Goal: Transaction & Acquisition: Obtain resource

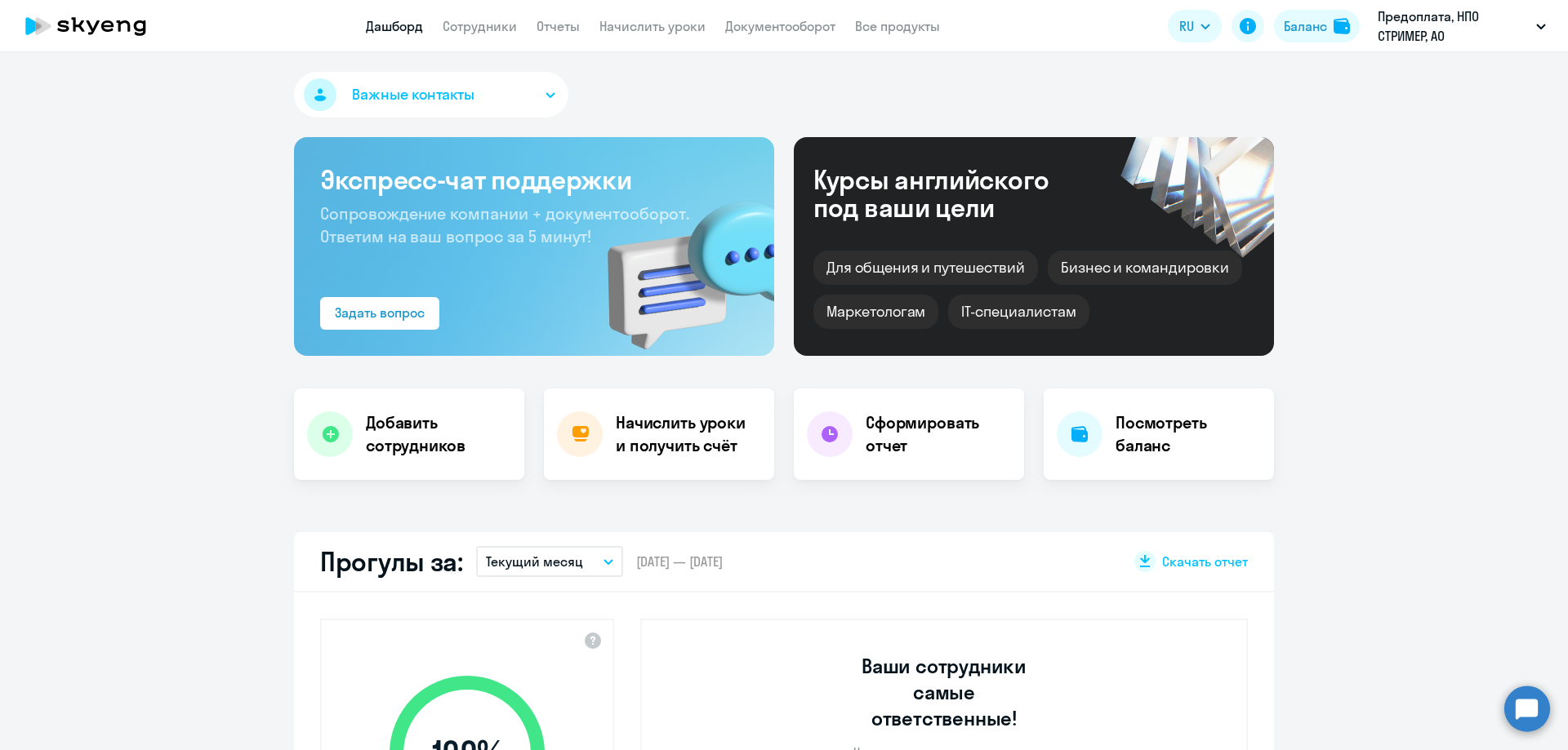
select select "30"
click at [469, 28] on link "Сотрудники" at bounding box center [480, 26] width 75 height 17
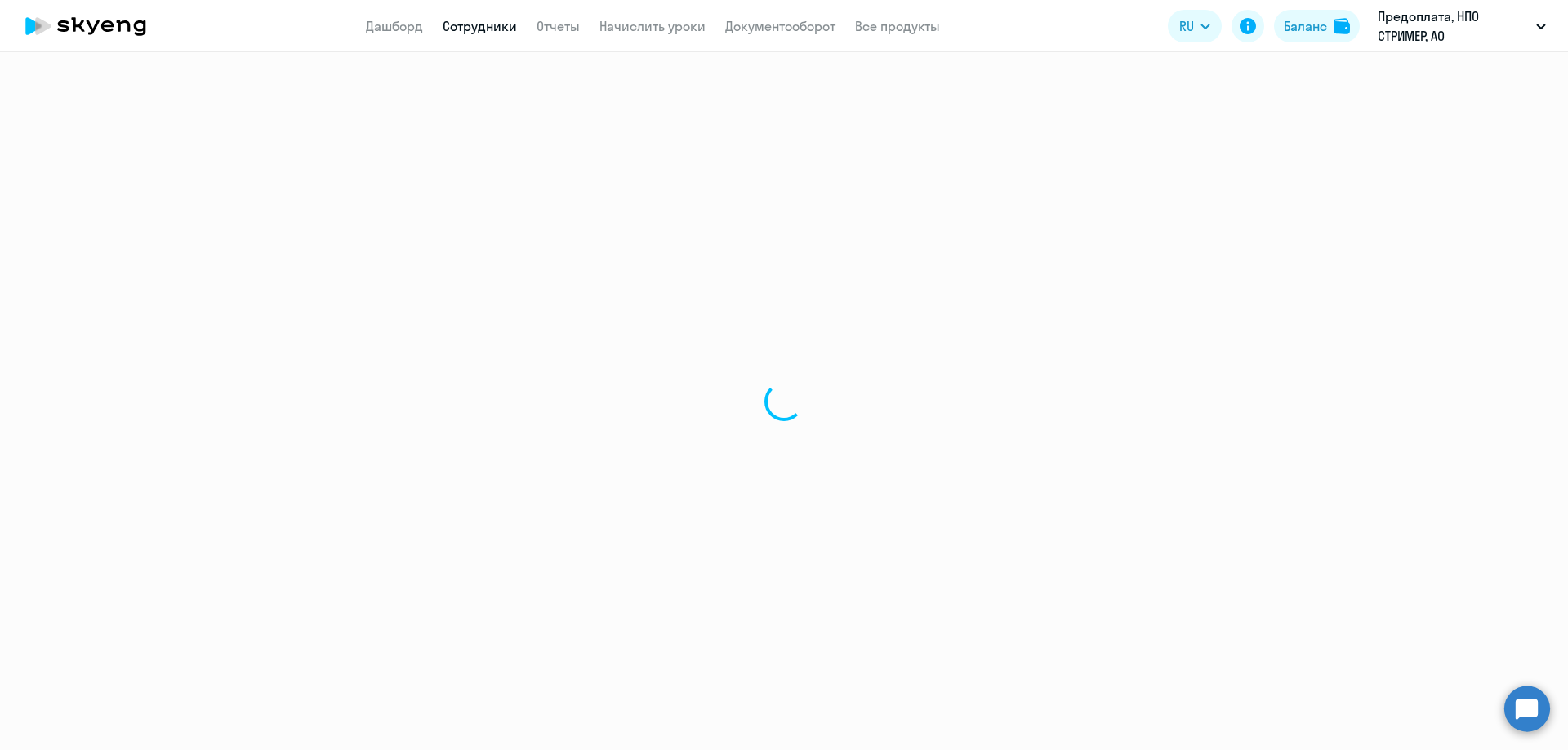
select select "30"
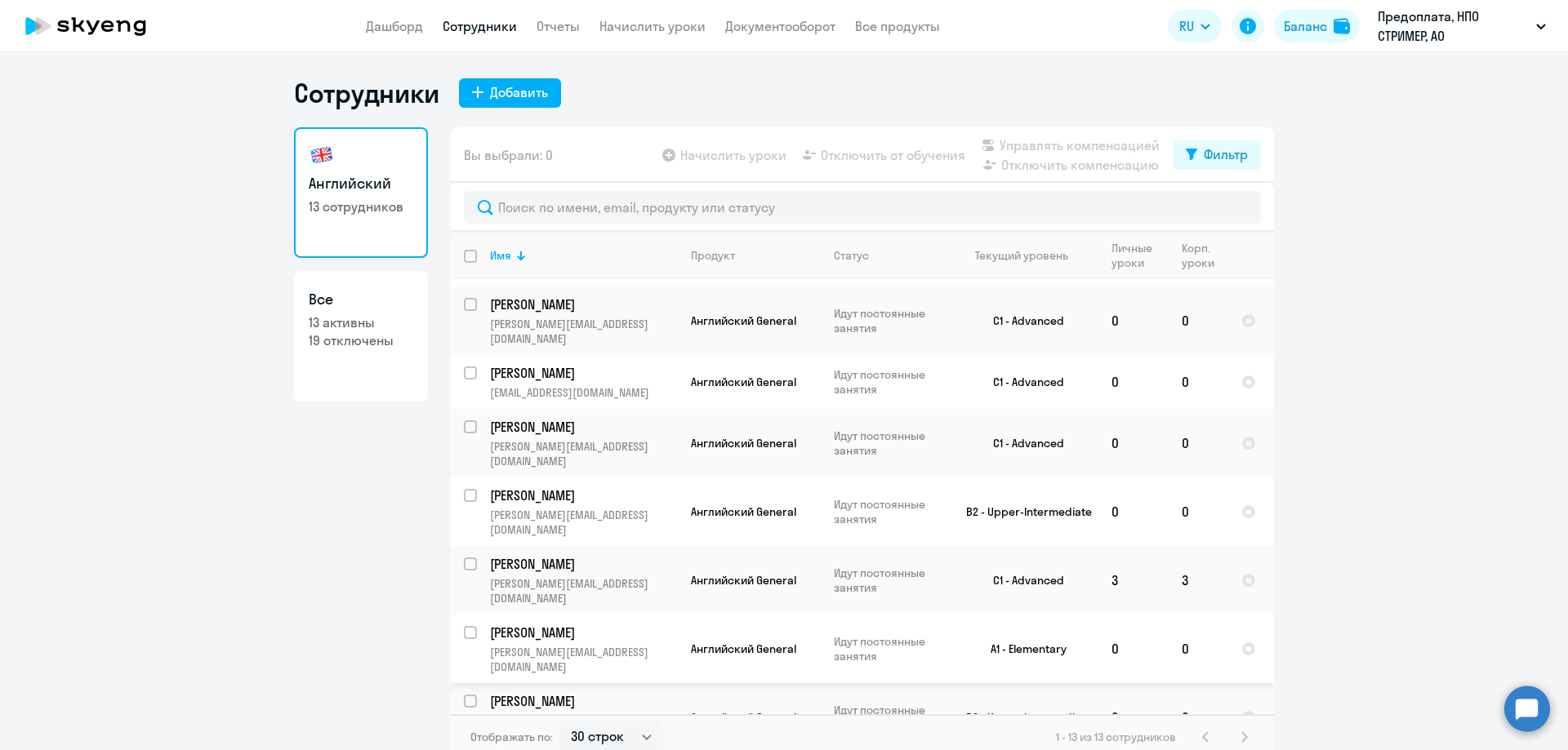
scroll to position [102, 0]
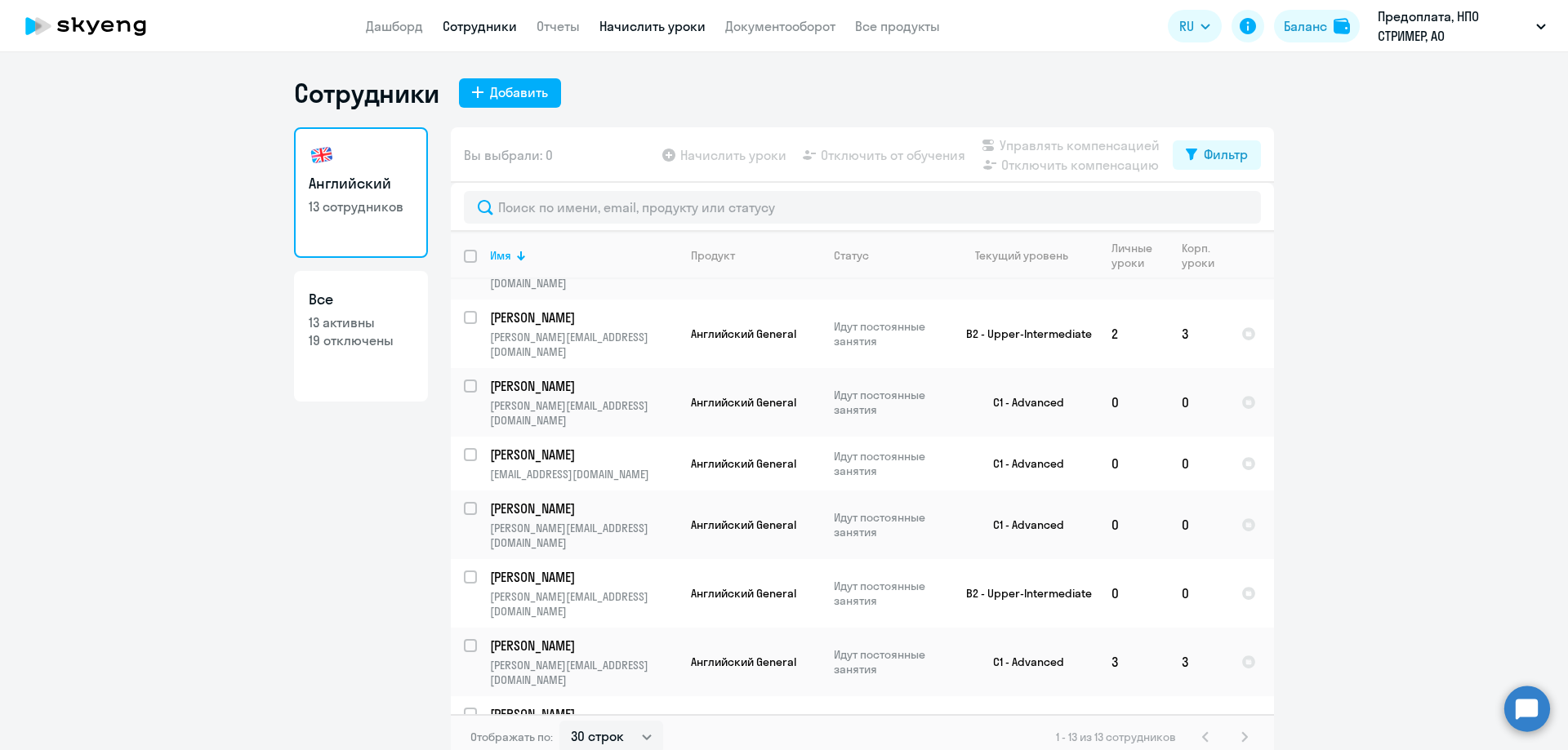
click at [633, 23] on link "Начислить уроки" at bounding box center [652, 26] width 106 height 17
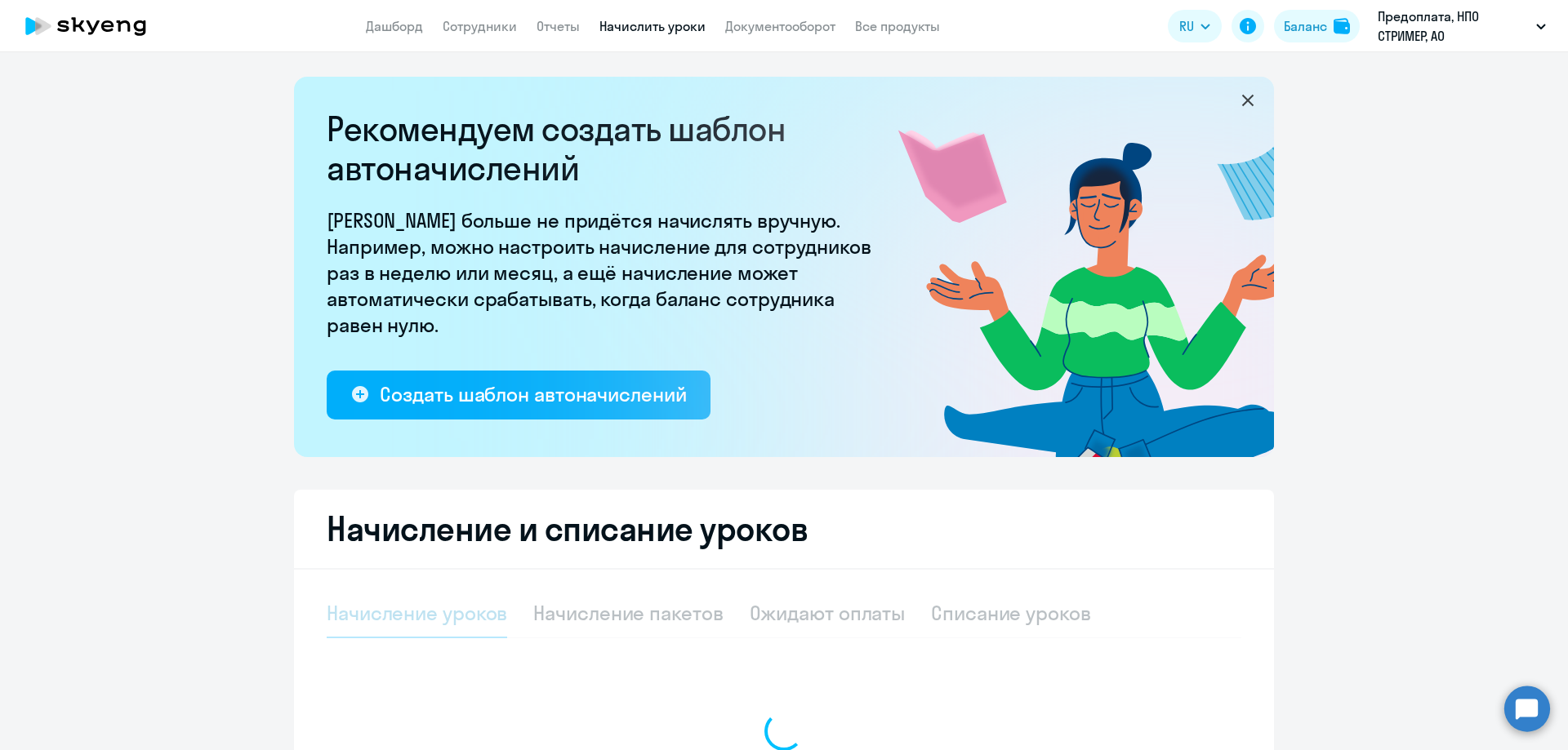
select select "10"
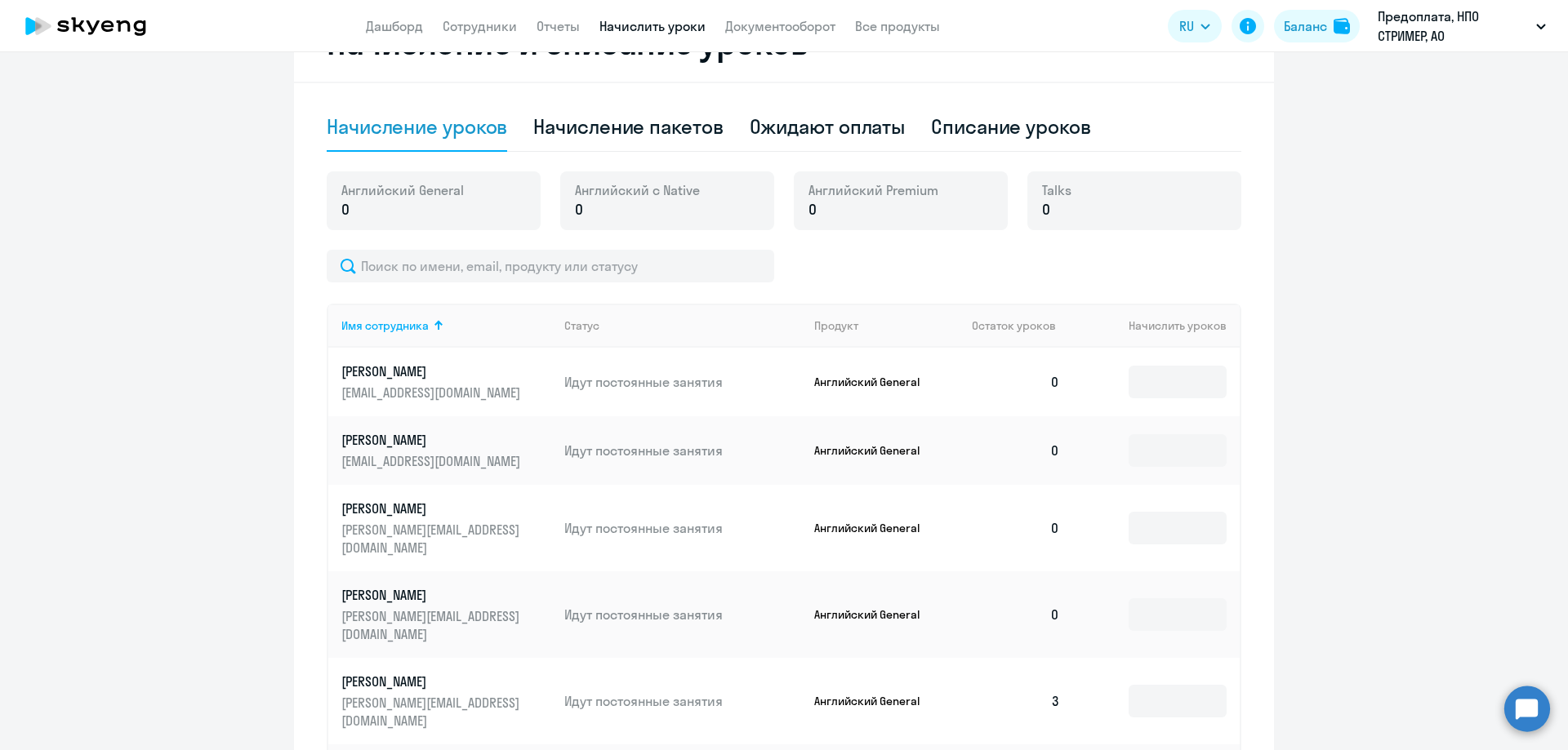
scroll to position [490, 0]
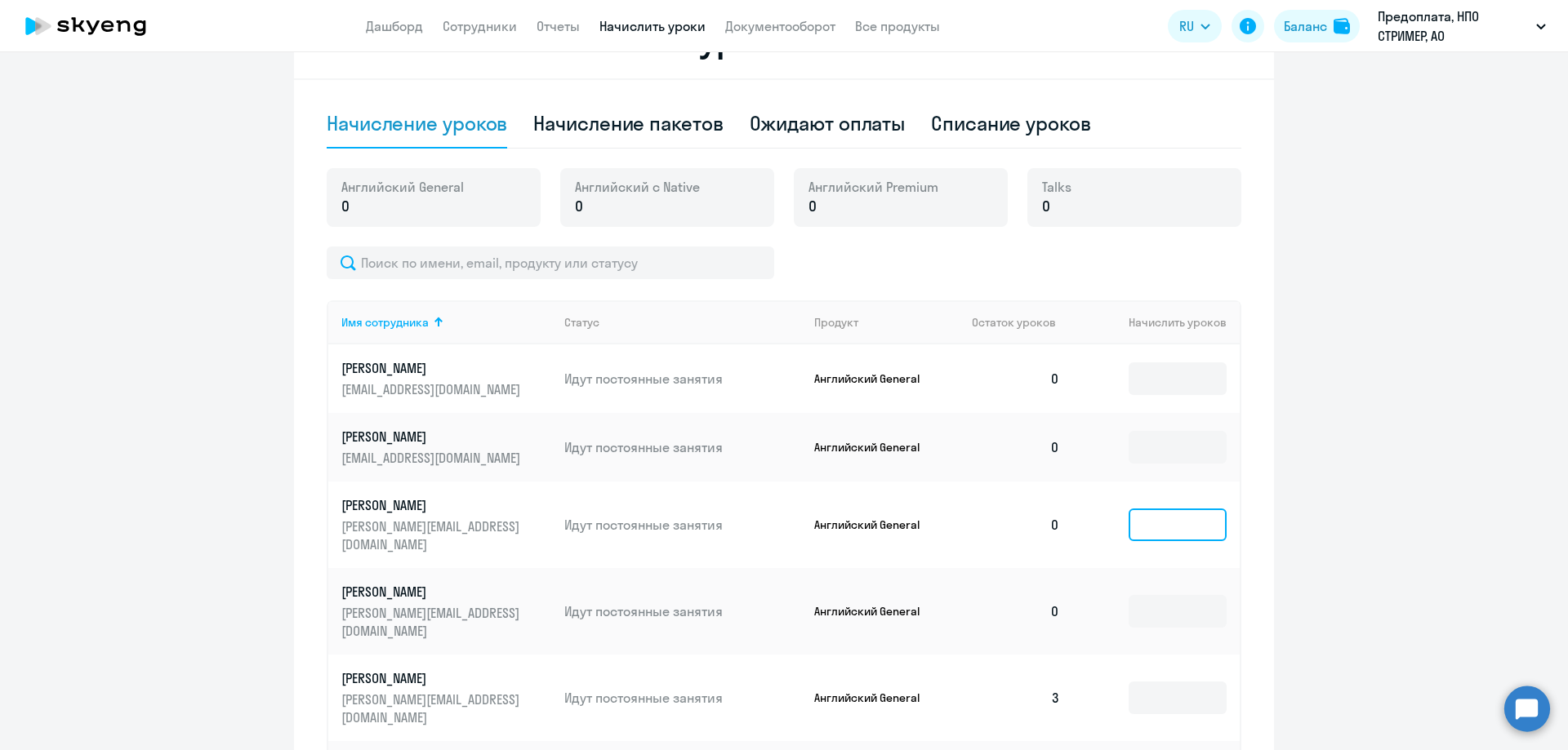
click at [1140, 520] on input at bounding box center [1177, 524] width 98 height 33
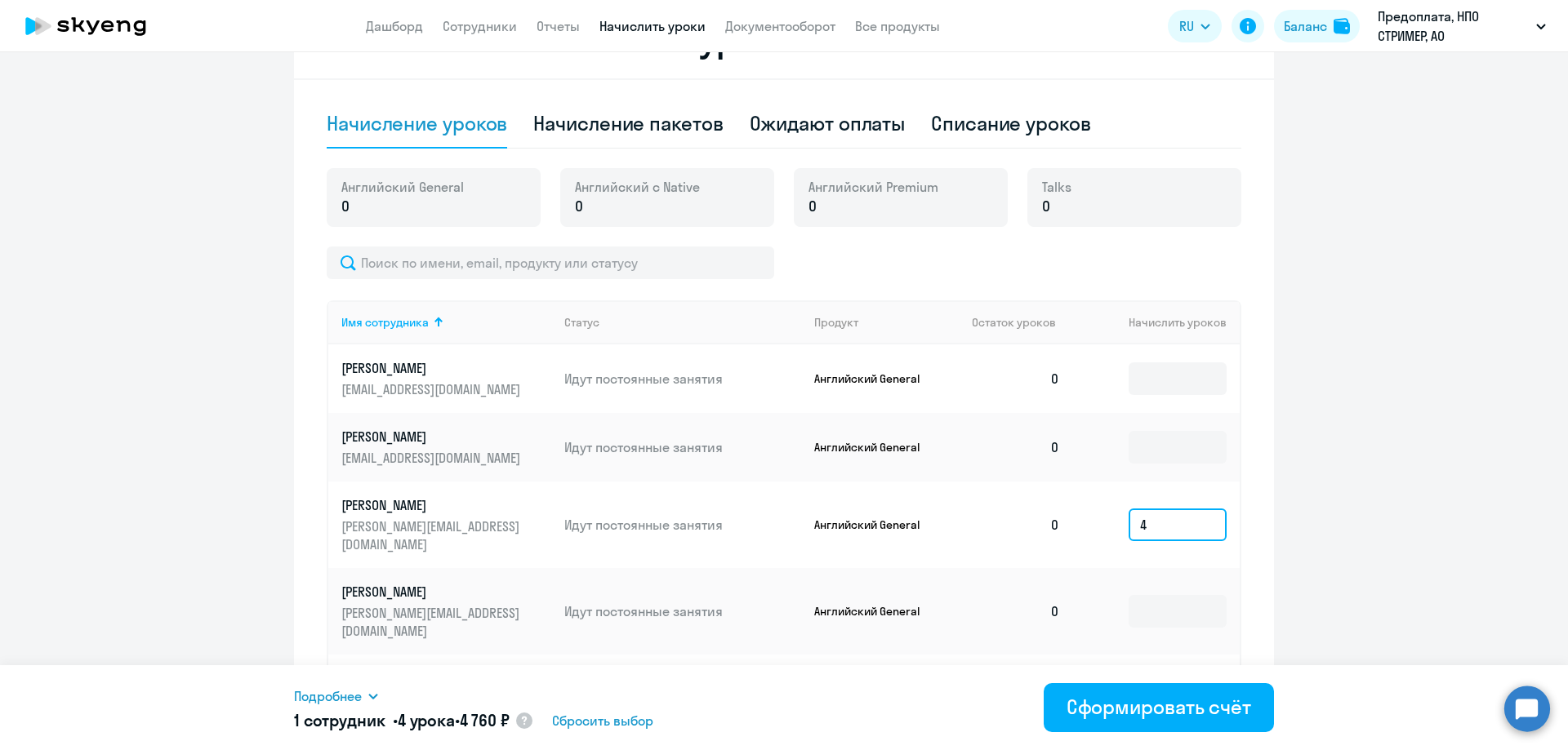
type input "4"
click at [1123, 715] on div "Сформировать счёт" at bounding box center [1159, 707] width 185 height 26
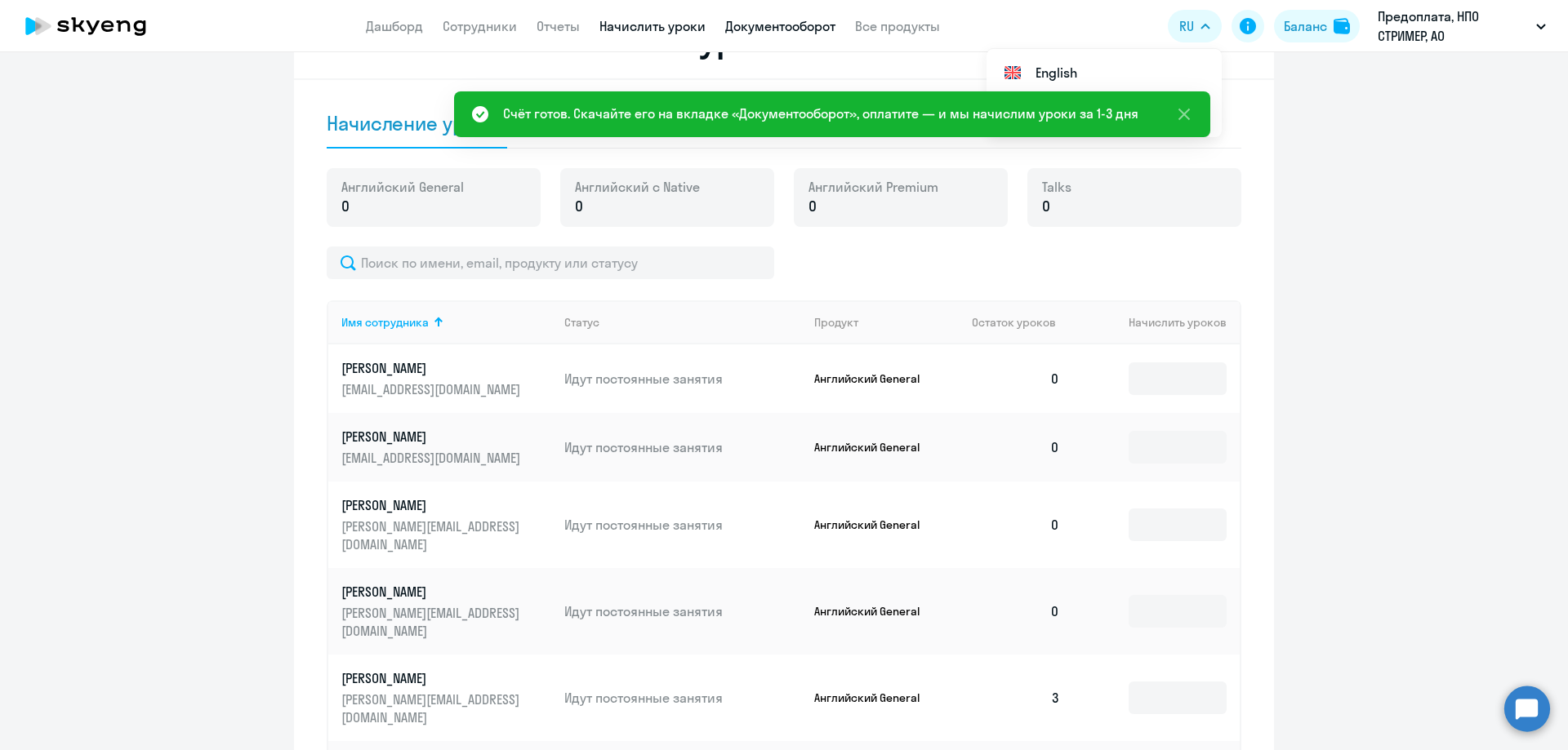
click at [807, 27] on link "Документооборот" at bounding box center [780, 26] width 110 height 17
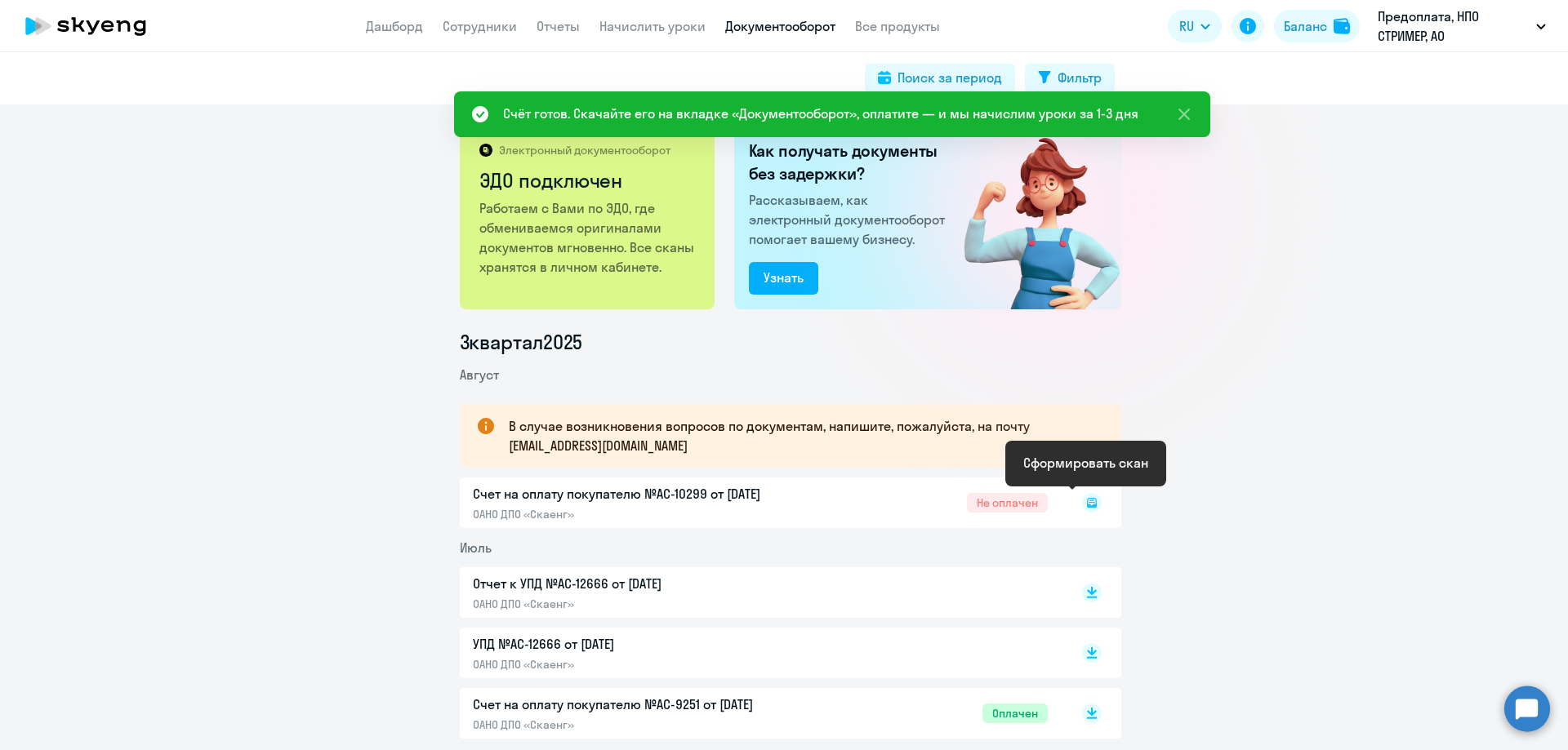
click at [1088, 508] on rect at bounding box center [1091, 503] width 20 height 20
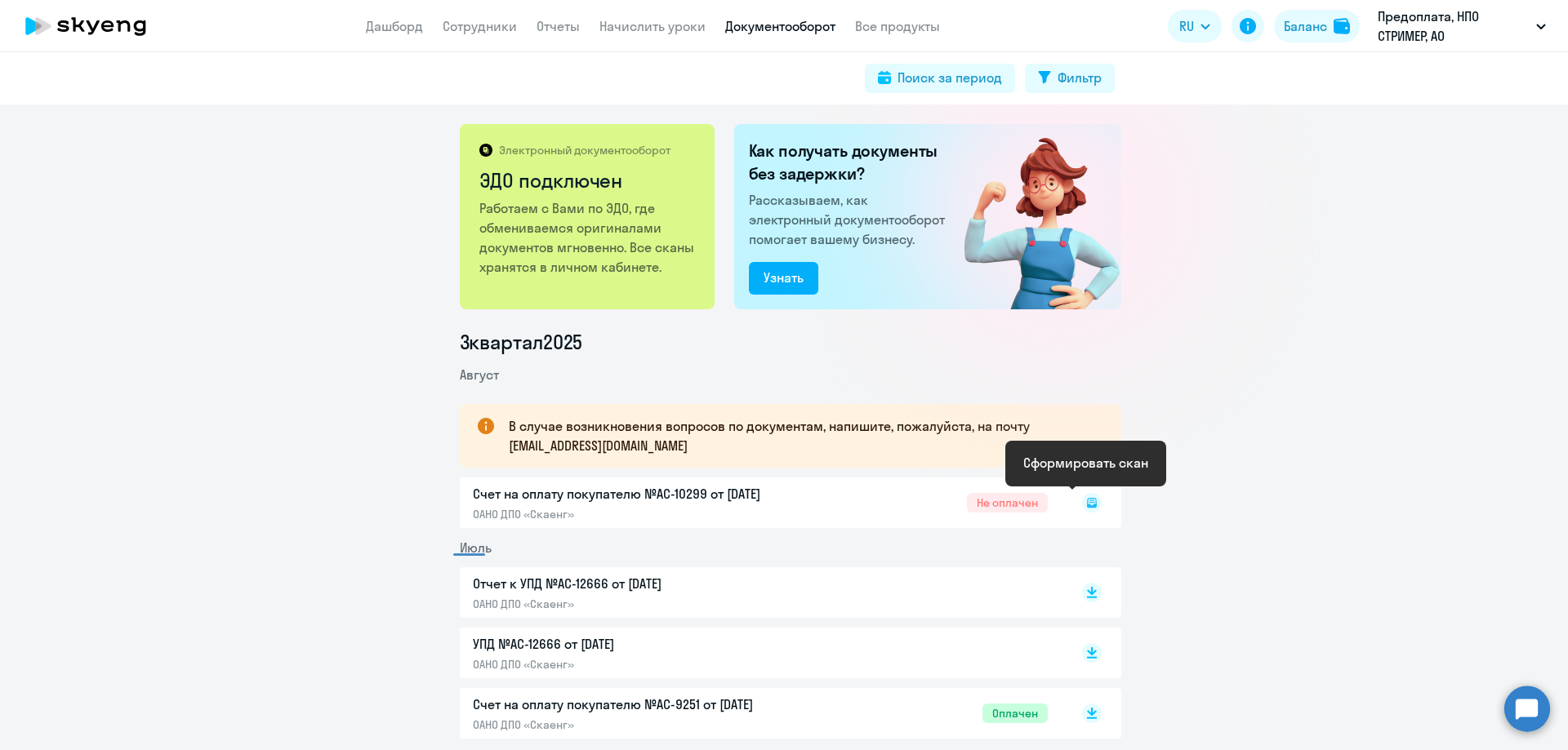
click at [1087, 508] on rect at bounding box center [1091, 503] width 20 height 20
click at [1087, 507] on icon at bounding box center [1092, 503] width 10 height 10
click at [1084, 317] on div at bounding box center [1057, 208] width 291 height 291
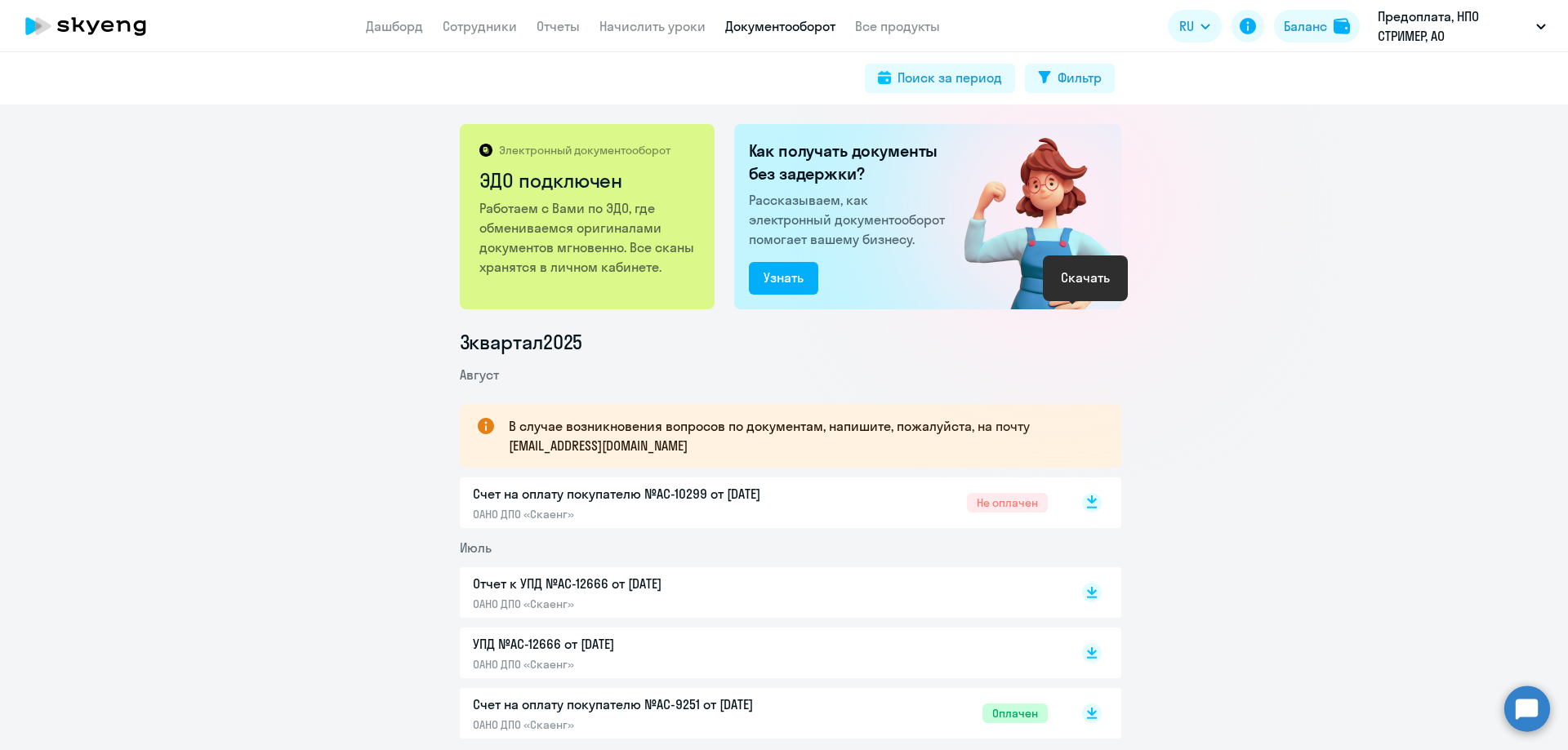
click at [1084, 317] on div at bounding box center [1057, 208] width 291 height 291
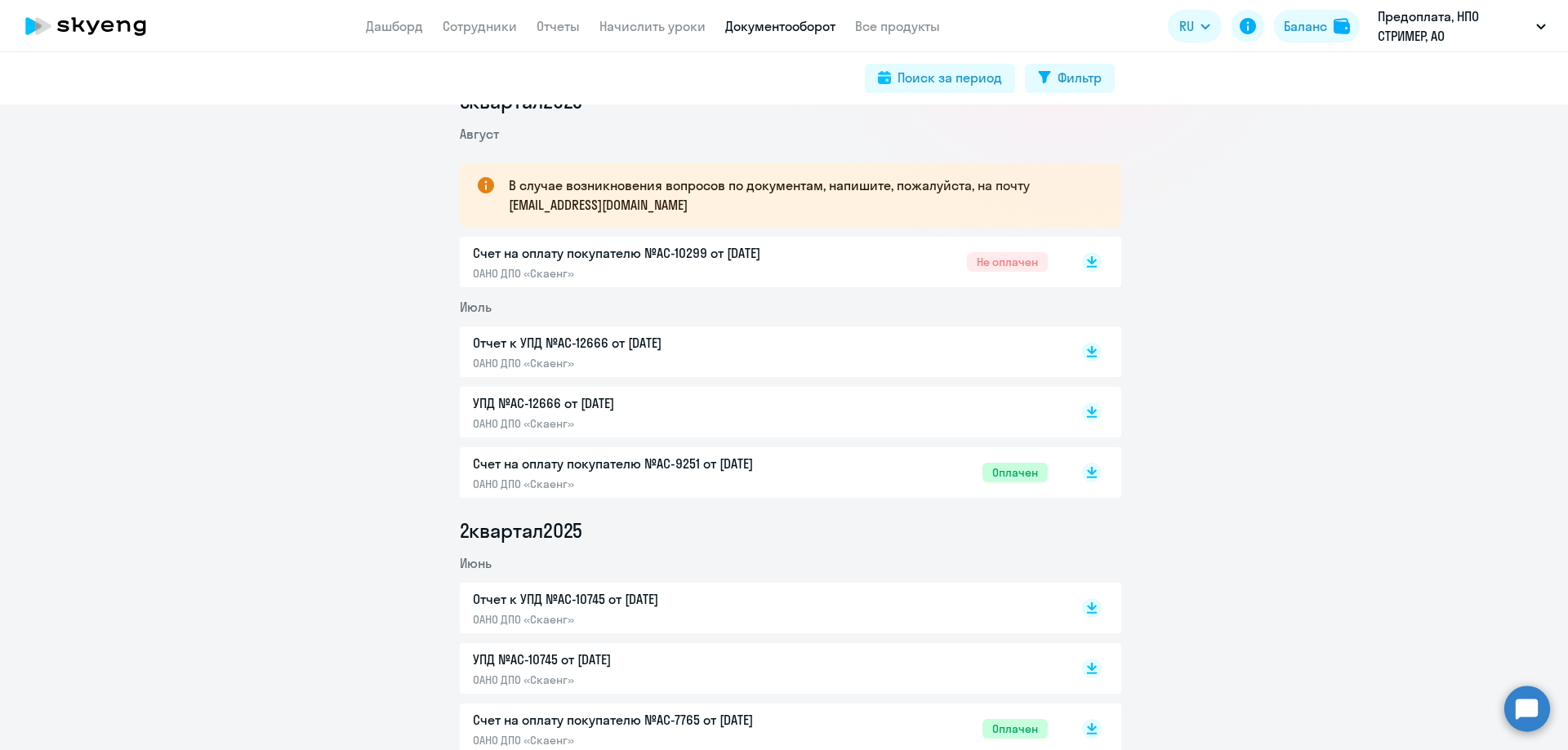
scroll to position [245, 0]
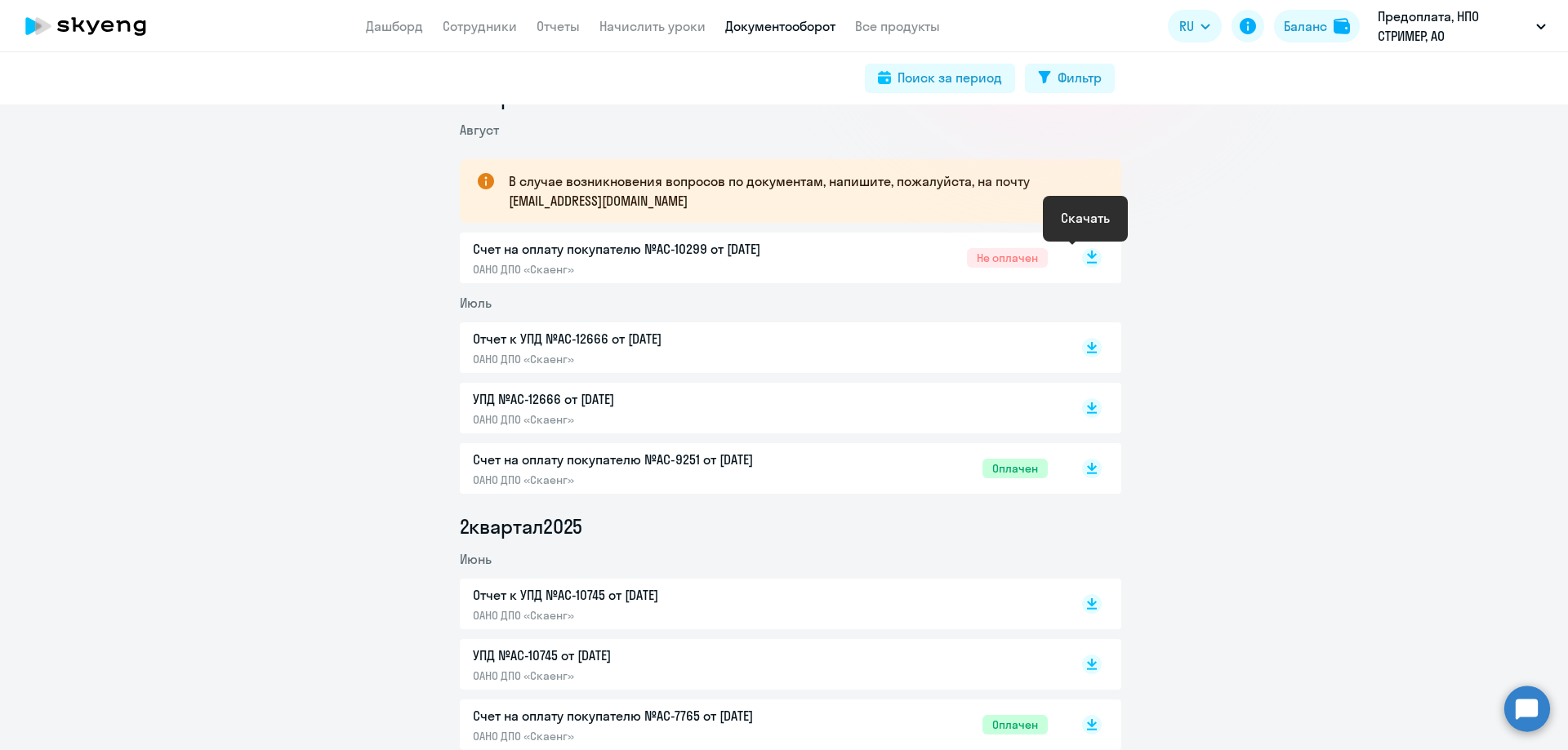
click at [1088, 254] on rect at bounding box center [1091, 257] width 20 height 20
